Goal: Entertainment & Leisure: Consume media (video, audio)

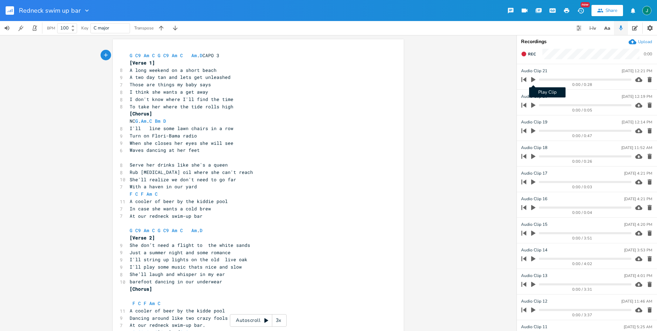
click at [532, 79] on icon "button" at bounding box center [533, 79] width 4 height 5
click at [533, 108] on button "Play Clip" at bounding box center [533, 105] width 9 height 11
click at [533, 108] on button "button" at bounding box center [533, 105] width 9 height 11
click at [533, 131] on icon "button" at bounding box center [533, 130] width 4 height 5
click at [532, 130] on icon "button" at bounding box center [533, 130] width 4 height 5
